Goal: Find specific page/section: Find specific page/section

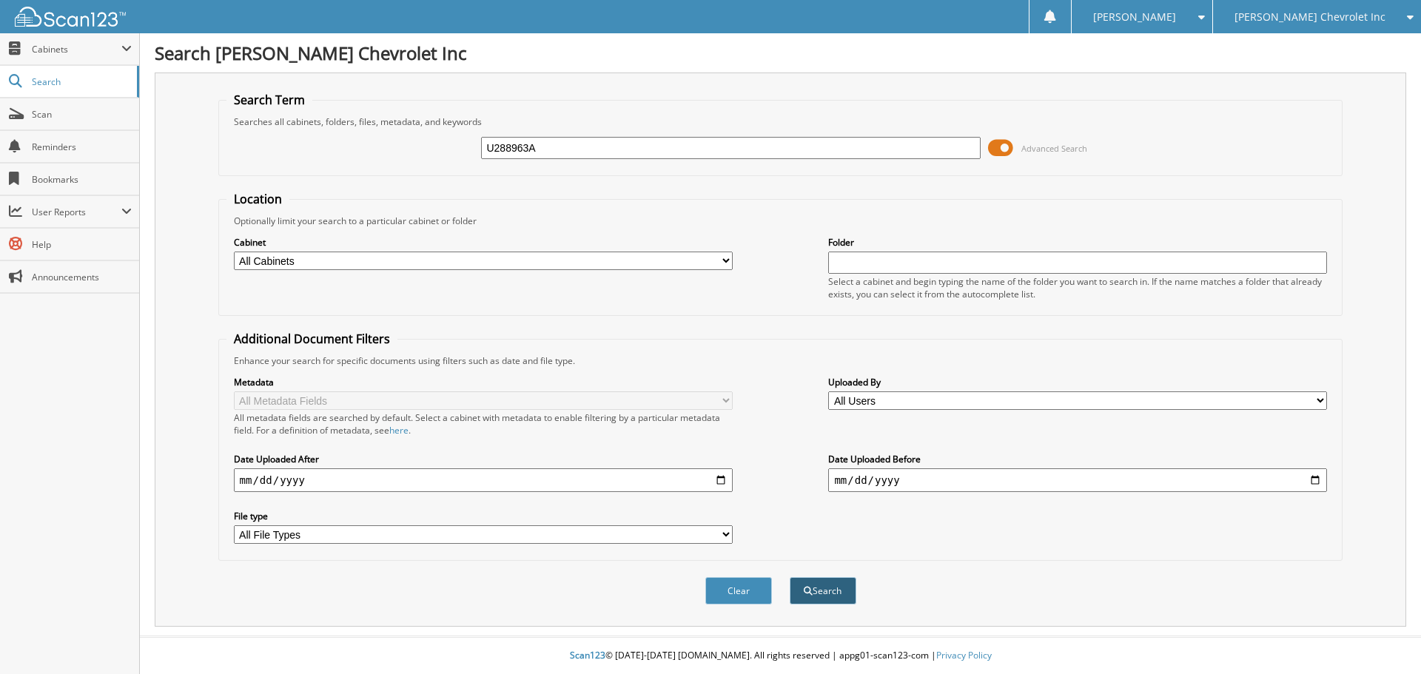
type input "U288963A"
click at [816, 581] on button "Search" at bounding box center [823, 590] width 67 height 27
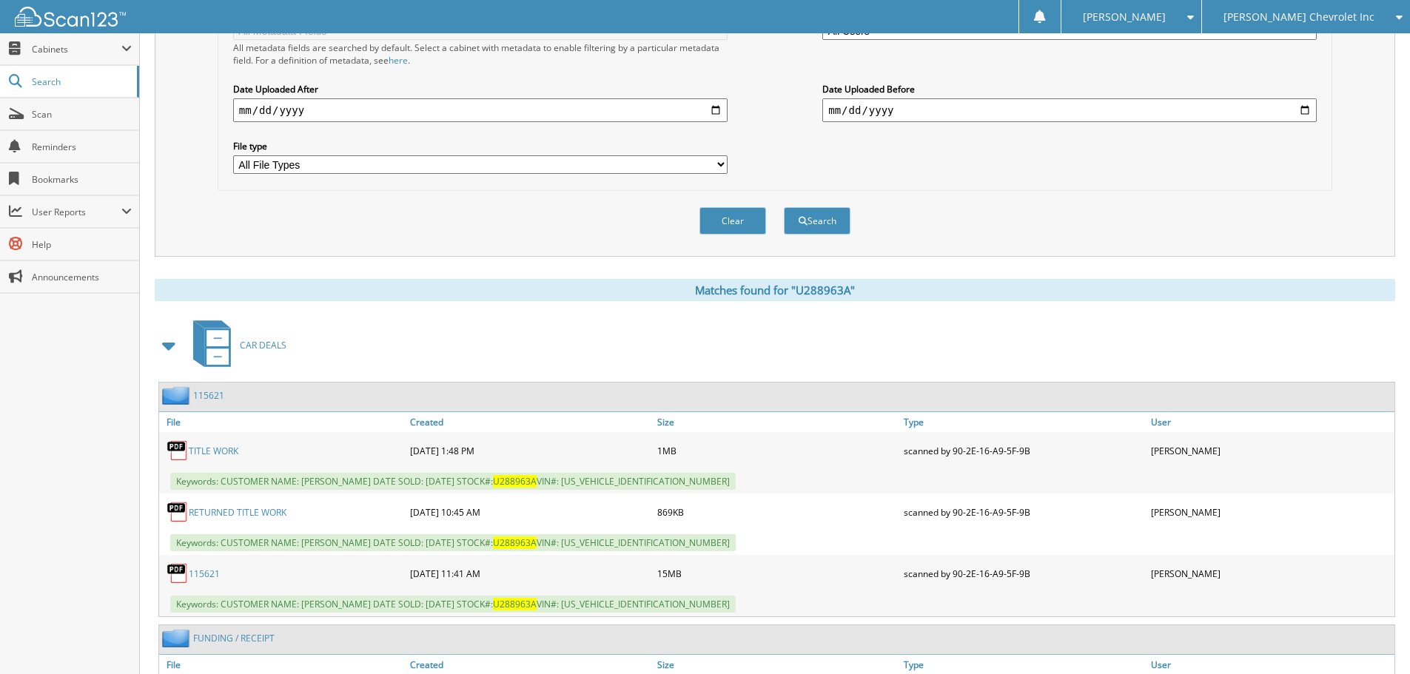
scroll to position [478, 0]
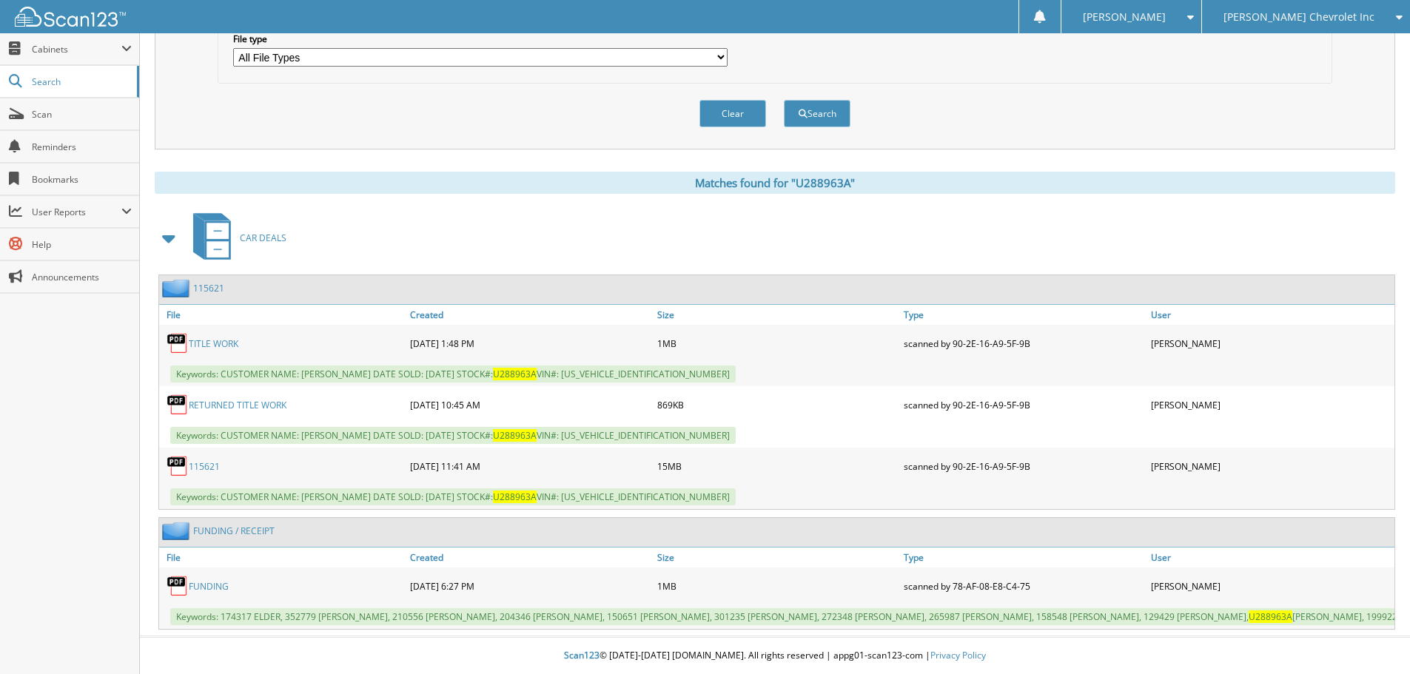
click at [223, 404] on link "RETURNED TITLE WORK" at bounding box center [238, 405] width 98 height 13
click at [225, 343] on link "TITLE WORK" at bounding box center [214, 343] width 50 height 13
click at [214, 465] on link "115621" at bounding box center [204, 466] width 31 height 13
